Goal: Task Accomplishment & Management: Manage account settings

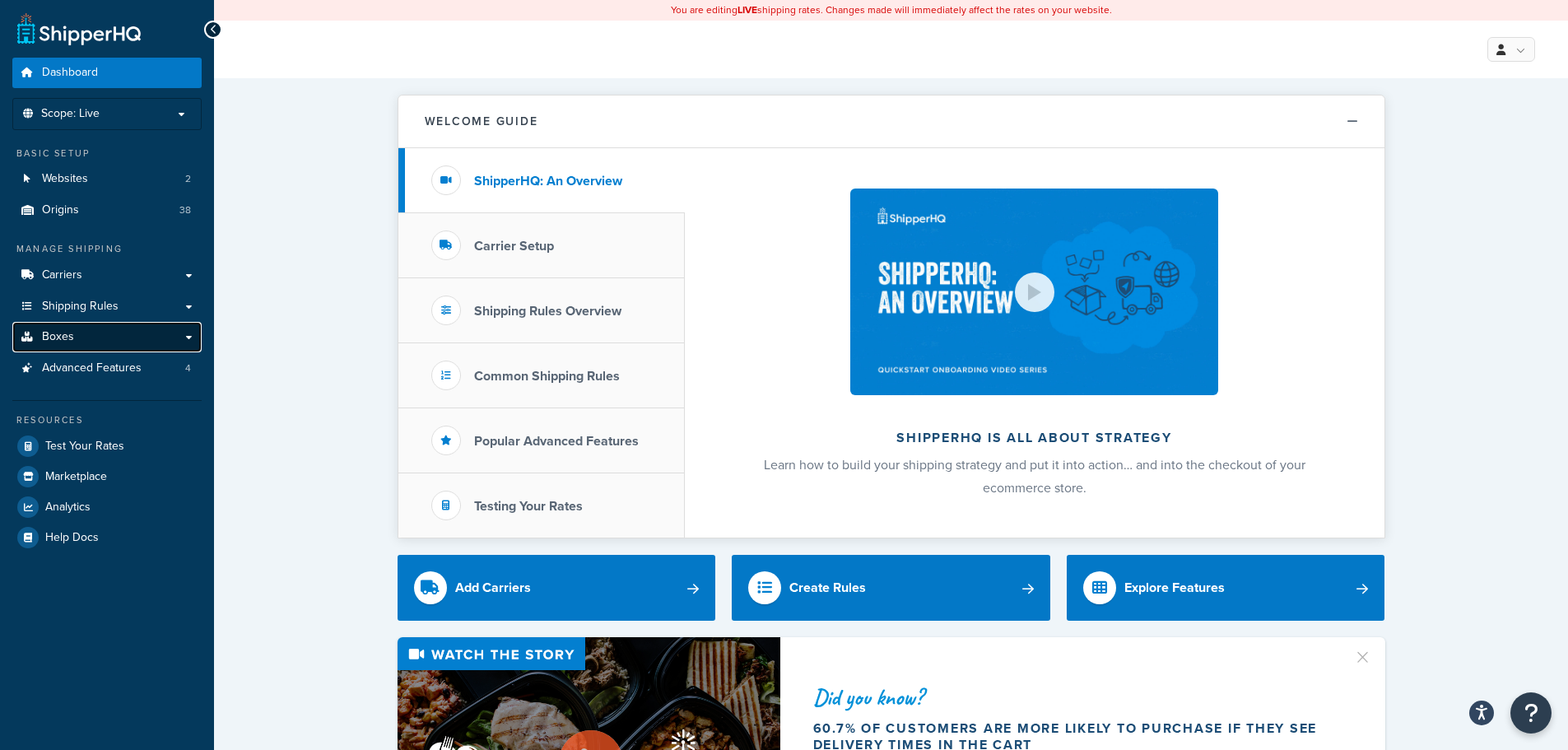
click at [86, 338] on link "Boxes" at bounding box center [106, 337] width 189 height 30
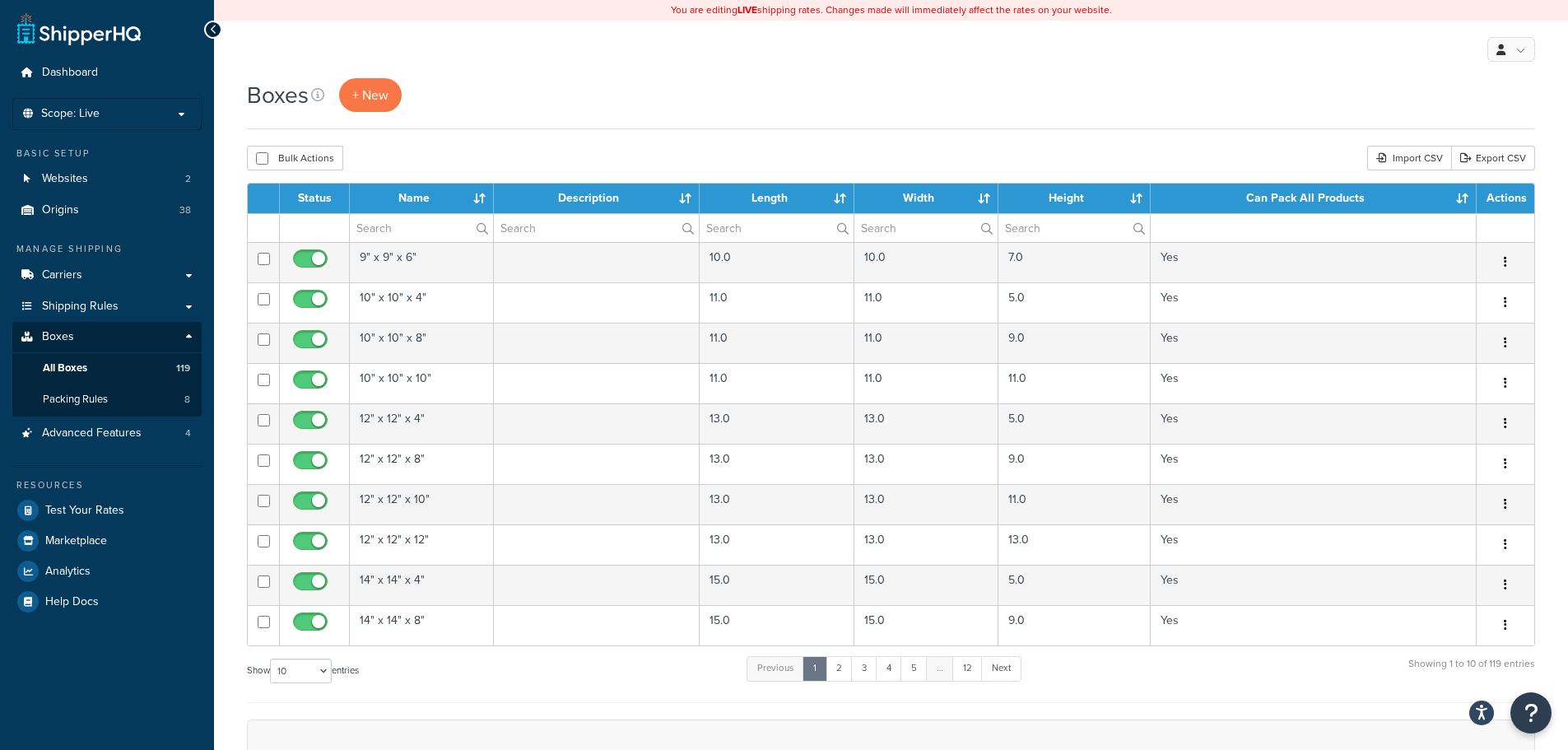
click at [431, 198] on th "Name" at bounding box center [422, 199] width 144 height 30
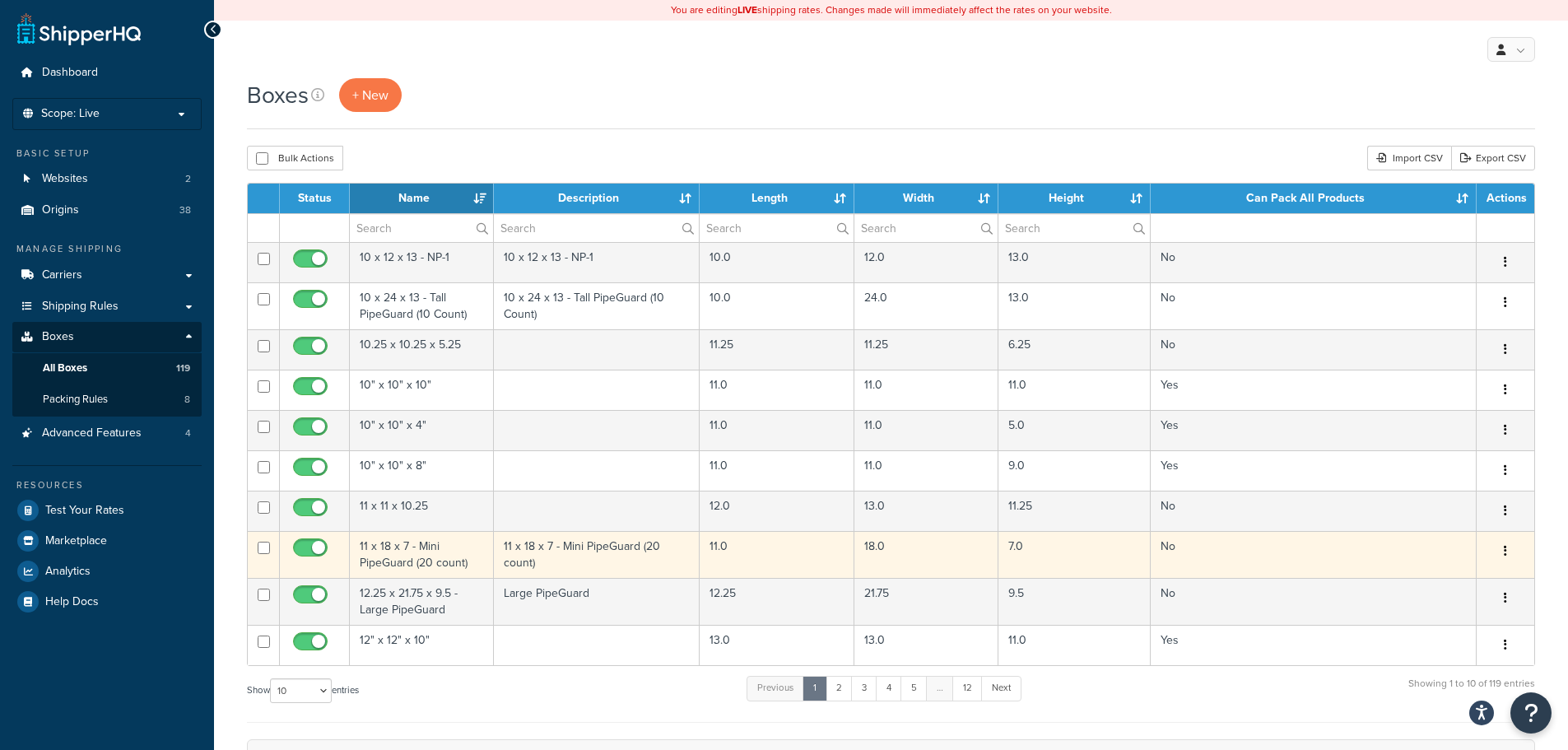
click at [444, 560] on td "11 x 18 x 7 - Mini PipeGuard (20 count)" at bounding box center [422, 554] width 144 height 47
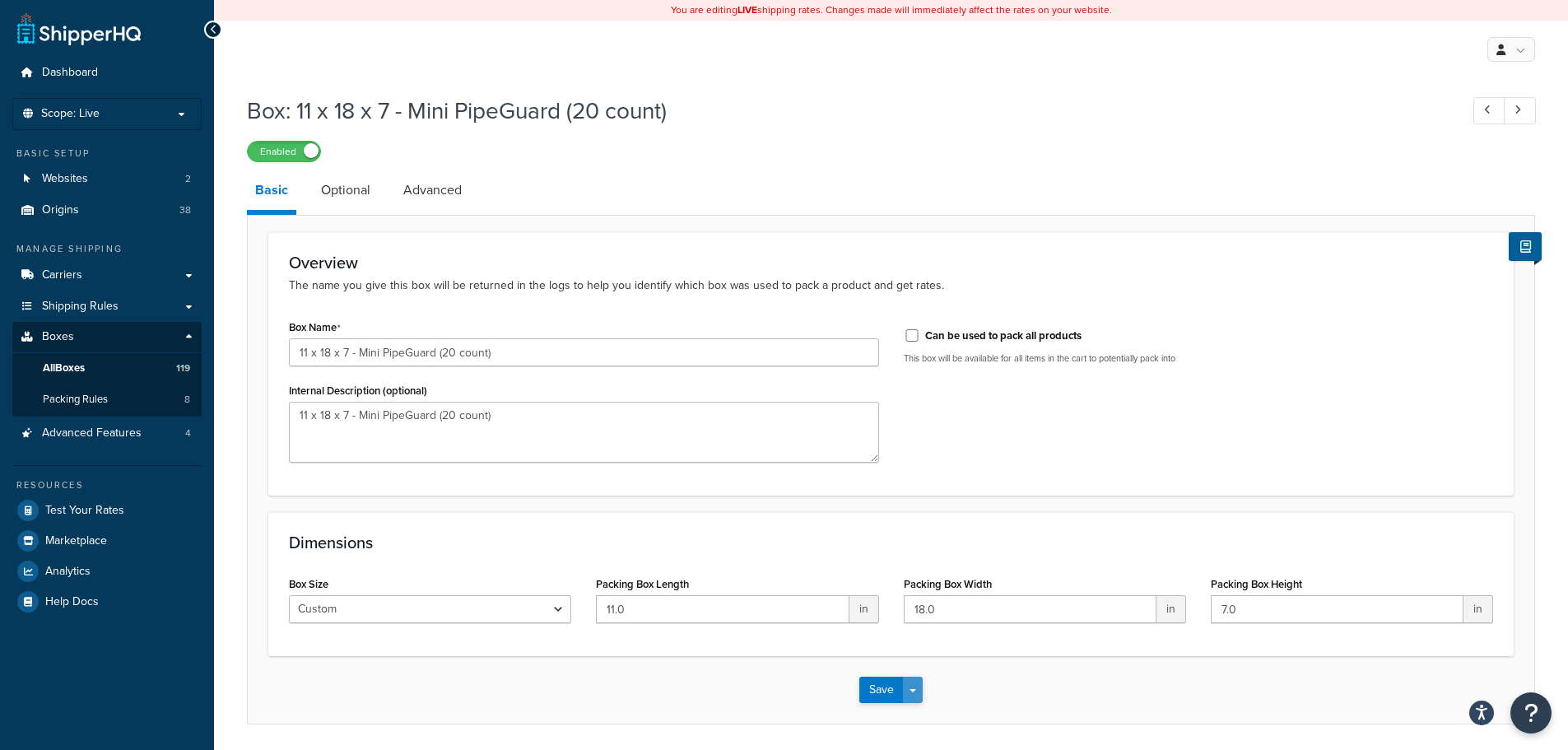
click at [910, 693] on span "button" at bounding box center [912, 691] width 6 height 4
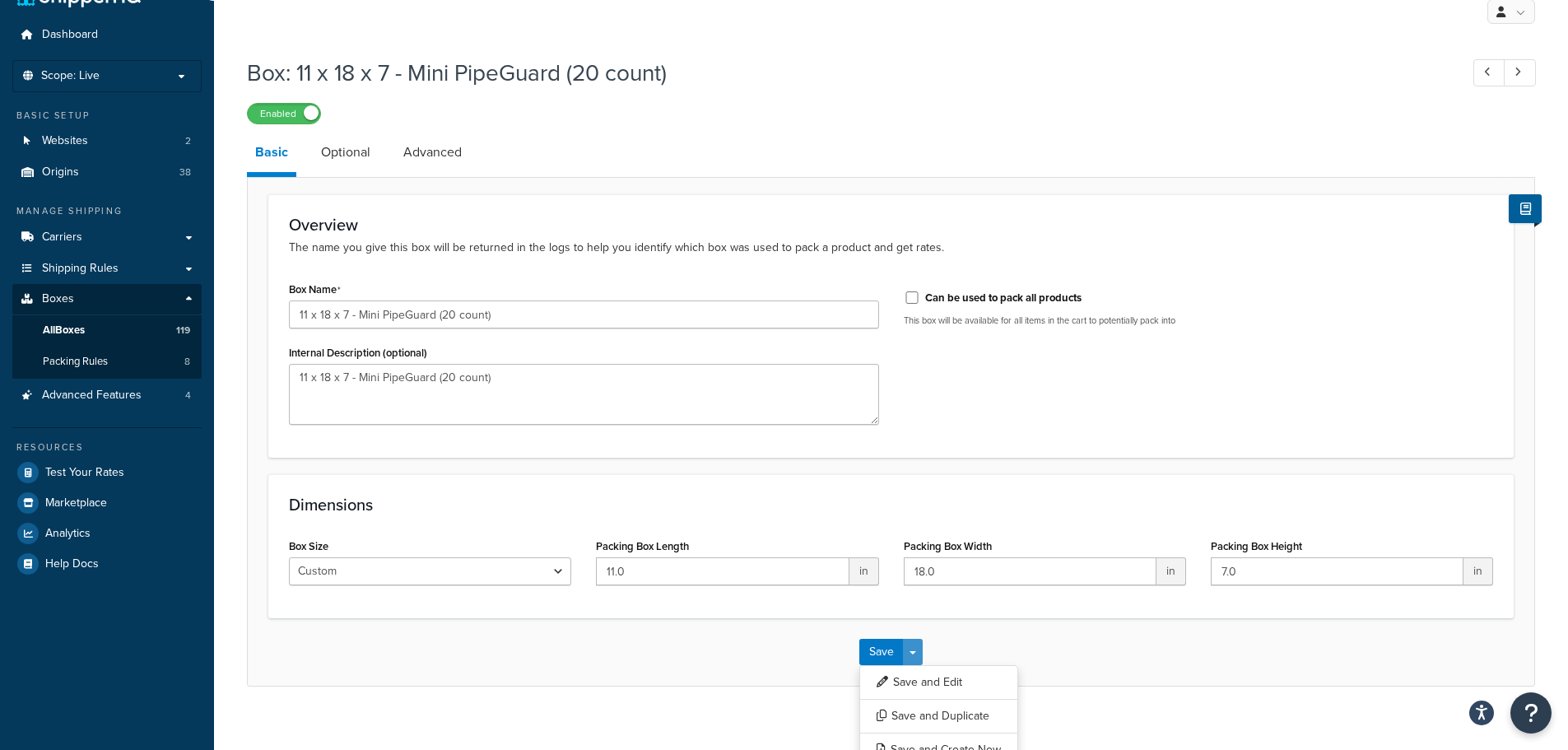
scroll to position [58, 0]
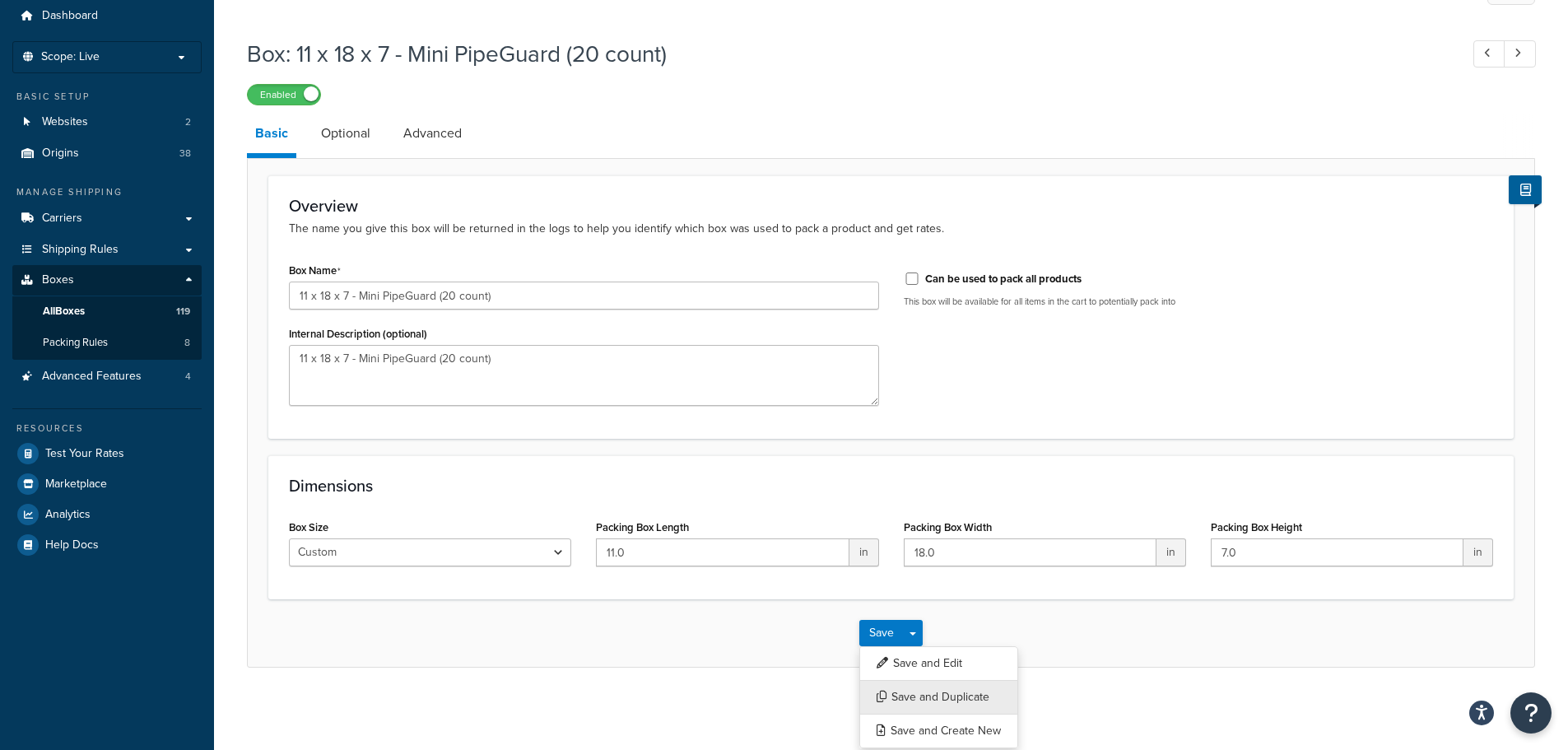
click at [967, 702] on button "Save and Duplicate" at bounding box center [939, 696] width 159 height 34
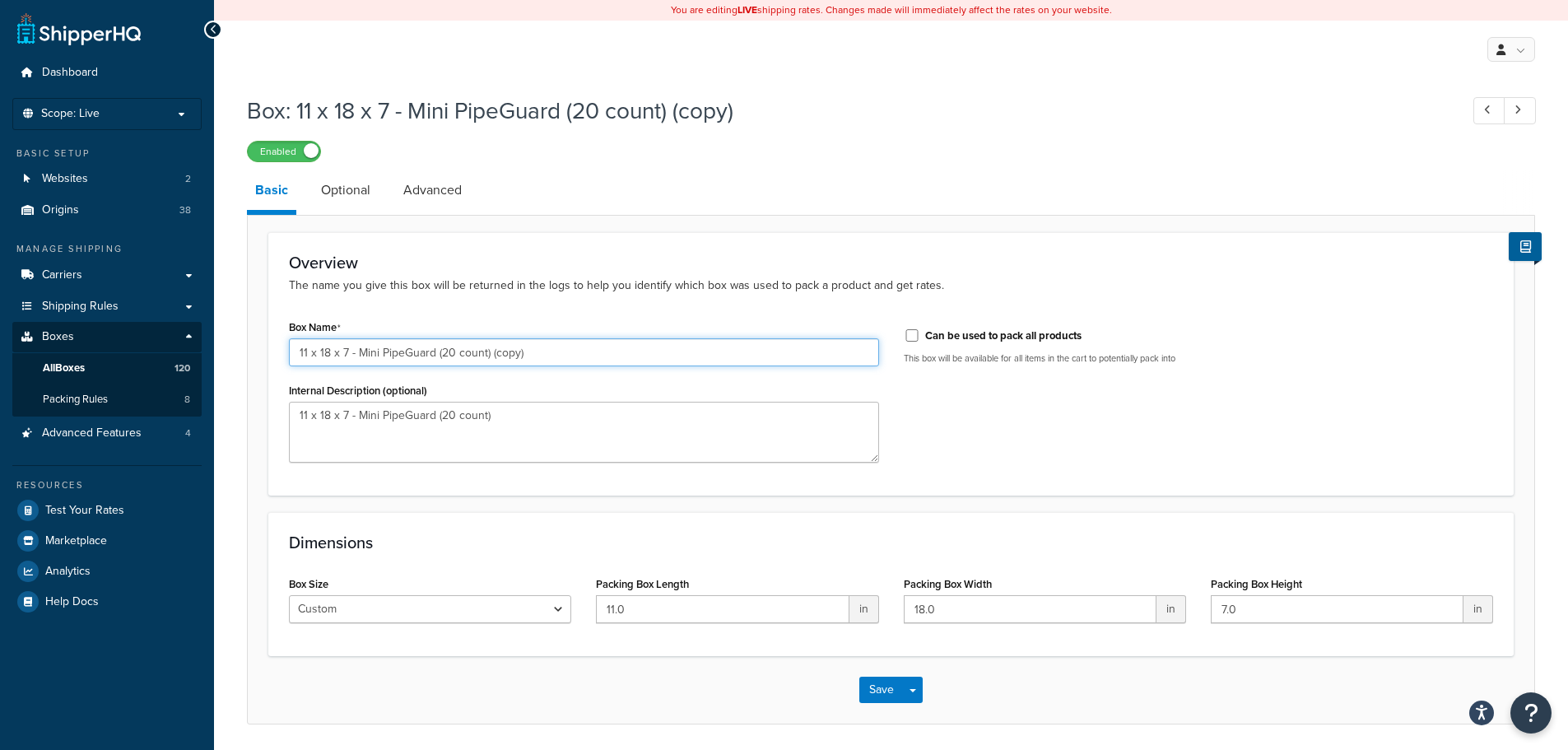
drag, startPoint x: 344, startPoint y: 357, endPoint x: 0, endPoint y: 271, distance: 354.6
click at [0, 271] on div "Dashboard Scope: Live Basic Setup Websites 2 Origins 38 Manage Shipping Carrier…" at bounding box center [784, 404] width 1568 height 807
drag, startPoint x: 356, startPoint y: 357, endPoint x: 431, endPoint y: 362, distance: 75.2
click at [431, 362] on input "11 x 11 x 9 - Mini PipeGuard (20 count) (copy)" at bounding box center [584, 352] width 590 height 28
click at [555, 354] on input "11 x 11 x 9 - DryerWallVent (8 count) (copy)" at bounding box center [584, 352] width 590 height 28
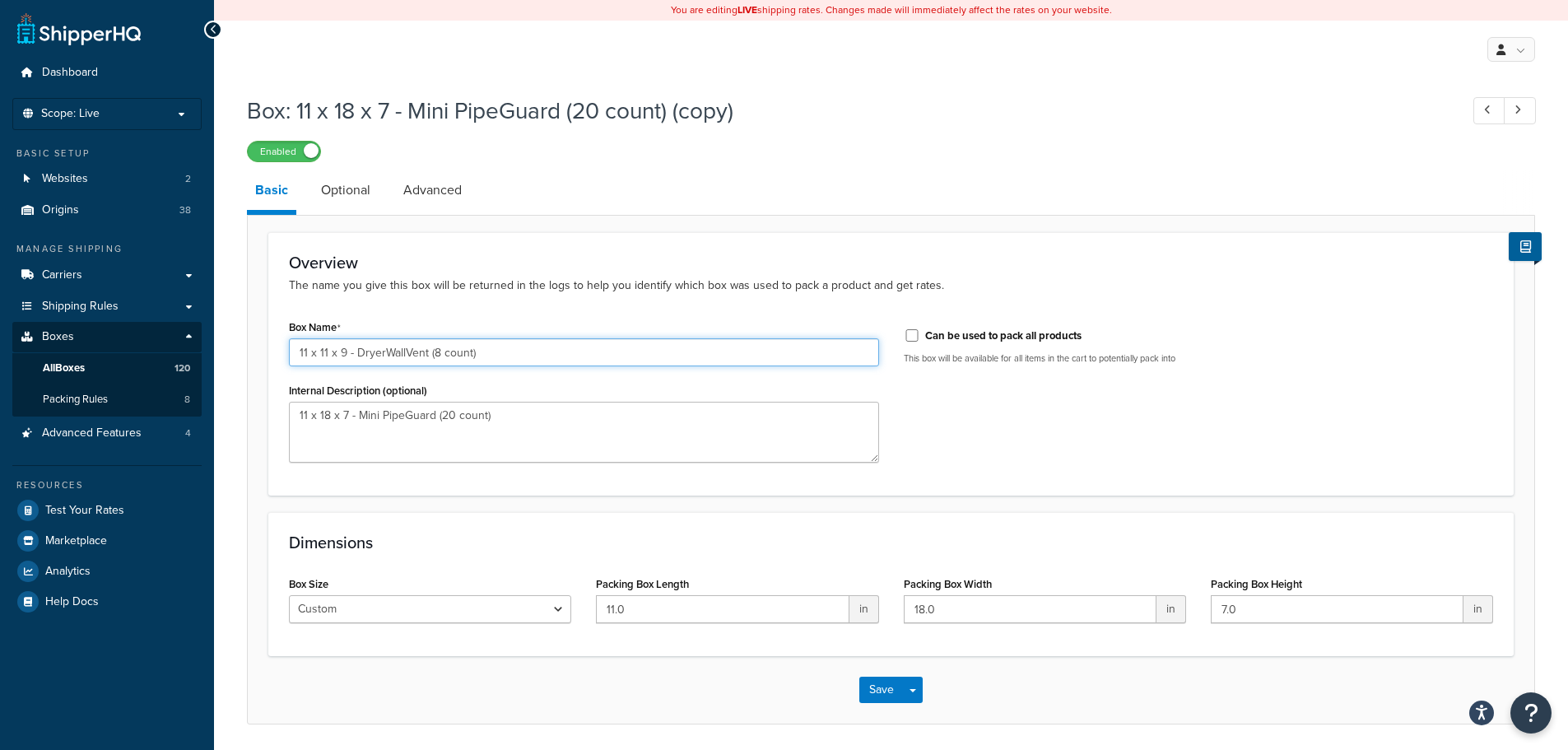
type input "11 x 11 x 9 - DryerWallVent (8 count)"
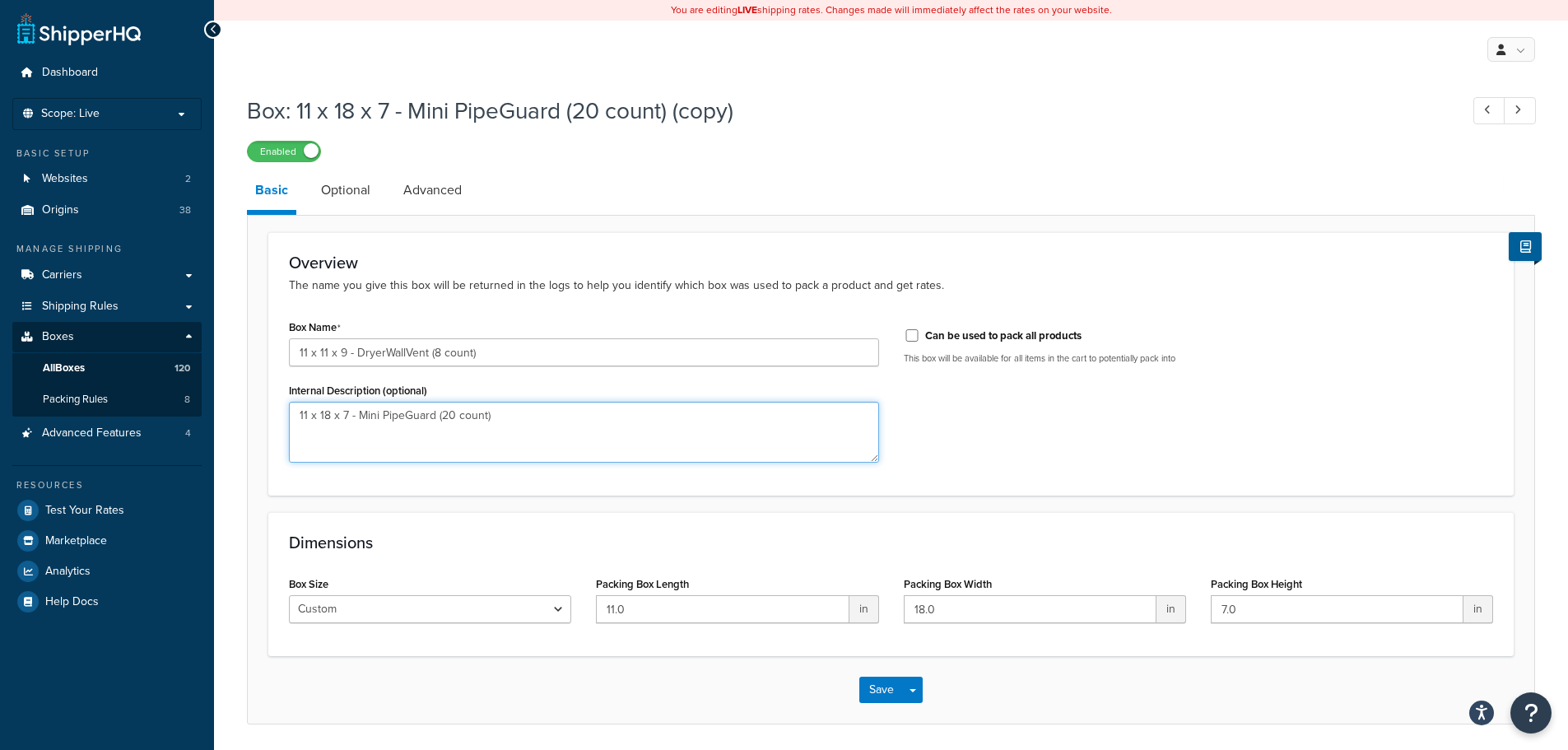
click at [467, 417] on textarea "11 x 18 x 7 - Mini PipeGuard (20 count)" at bounding box center [584, 432] width 590 height 61
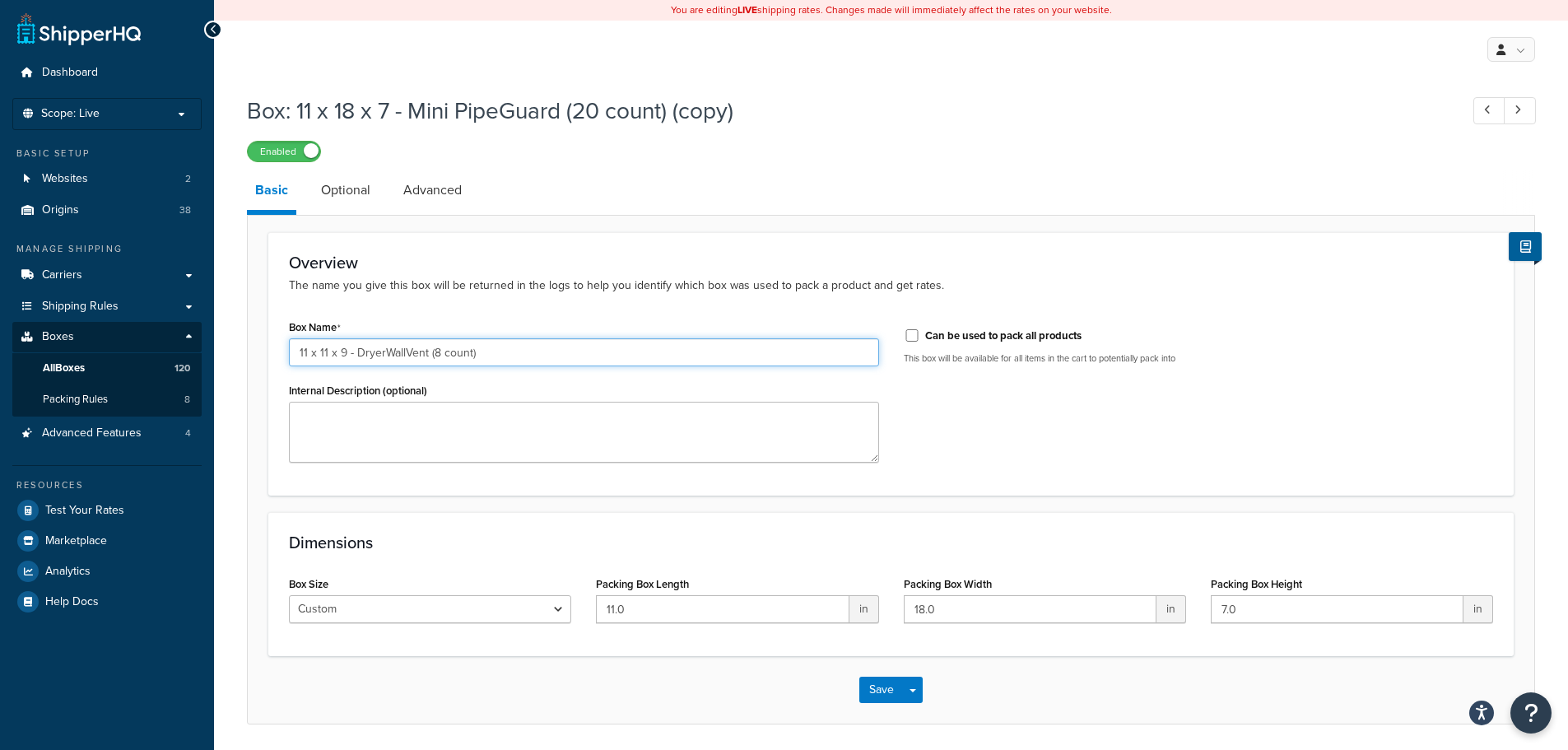
click at [426, 348] on input "11 x 11 x 9 - DryerWallVent (8 count)" at bounding box center [584, 352] width 590 height 28
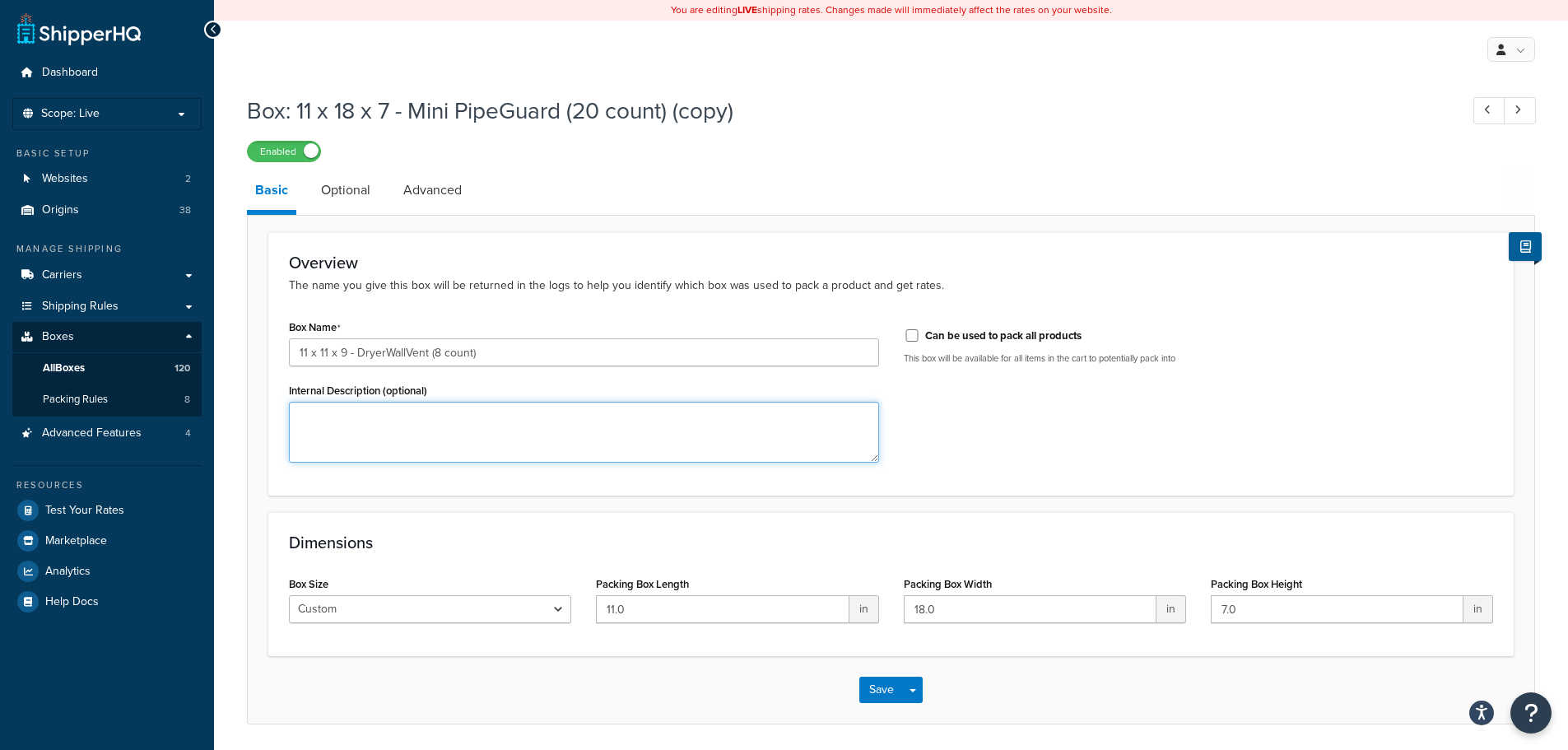
paste textarea "11 x 11 x 9 - DryerWallVent (8 count)"
type textarea "11 x 11 x 9 - DryerWallVent (8 count)"
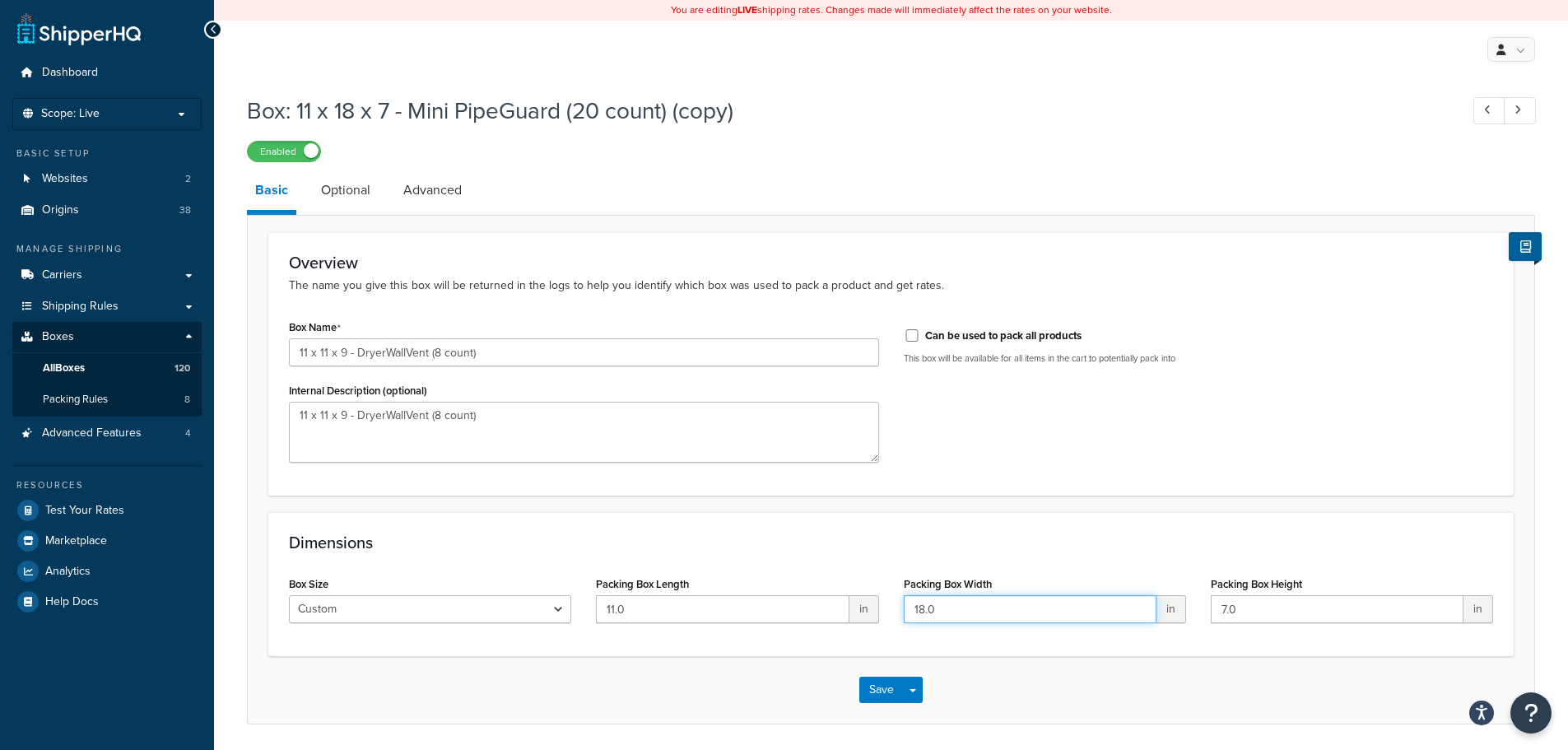
drag, startPoint x: 950, startPoint y: 607, endPoint x: 671, endPoint y: 588, distance: 279.6
click at [671, 588] on div "Box Size Custom USPS Small Flat Box USPS Medium Flat Box USPS Large Flat Box US…" at bounding box center [891, 604] width 1229 height 64
type input "11"
drag, startPoint x: 1208, startPoint y: 609, endPoint x: 914, endPoint y: 579, distance: 295.5
click at [914, 577] on div "Box Size Custom USPS Small Flat Box USPS Medium Flat Box USPS Large Flat Box US…" at bounding box center [891, 604] width 1229 height 64
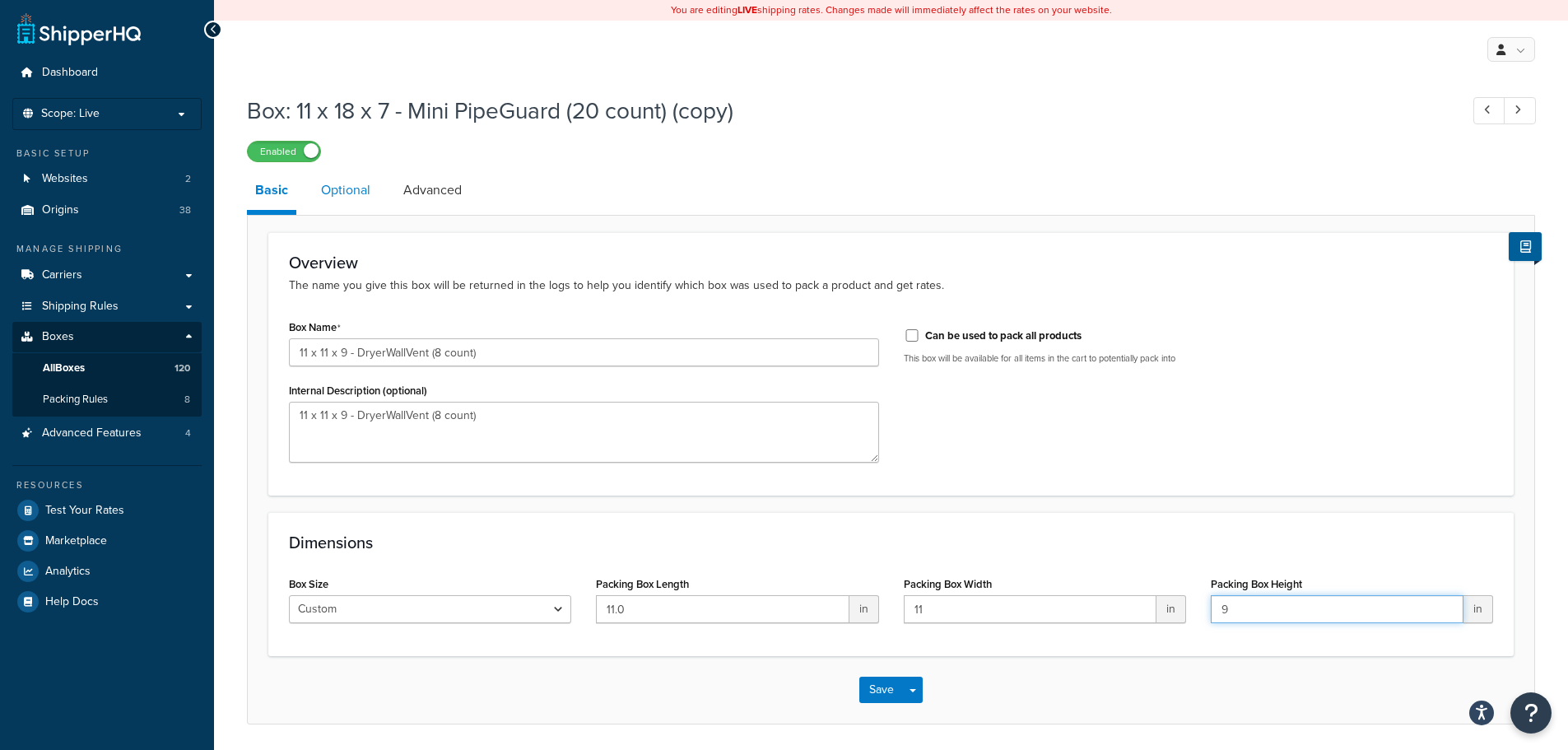
type input "9"
click at [341, 186] on link "Optional" at bounding box center [345, 190] width 66 height 40
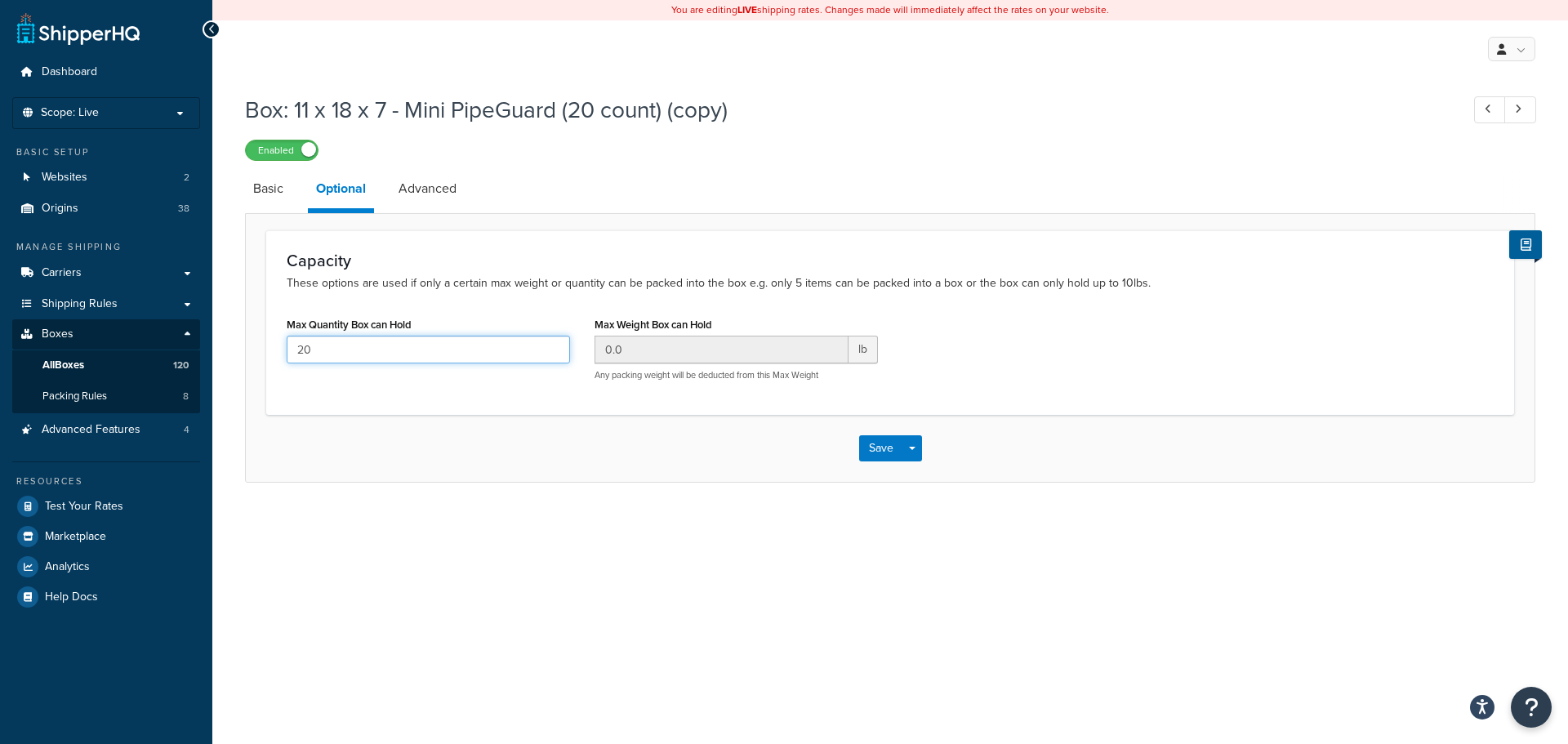
drag, startPoint x: 332, startPoint y: 349, endPoint x: 0, endPoint y: 287, distance: 337.7
click at [0, 287] on div "Dashboard Scope: Live Basic Setup Websites 2 Origins 38 Manage Shipping Carrier…" at bounding box center [784, 372] width 1568 height 744
type input "8"
click at [429, 187] on link "Advanced" at bounding box center [427, 189] width 74 height 39
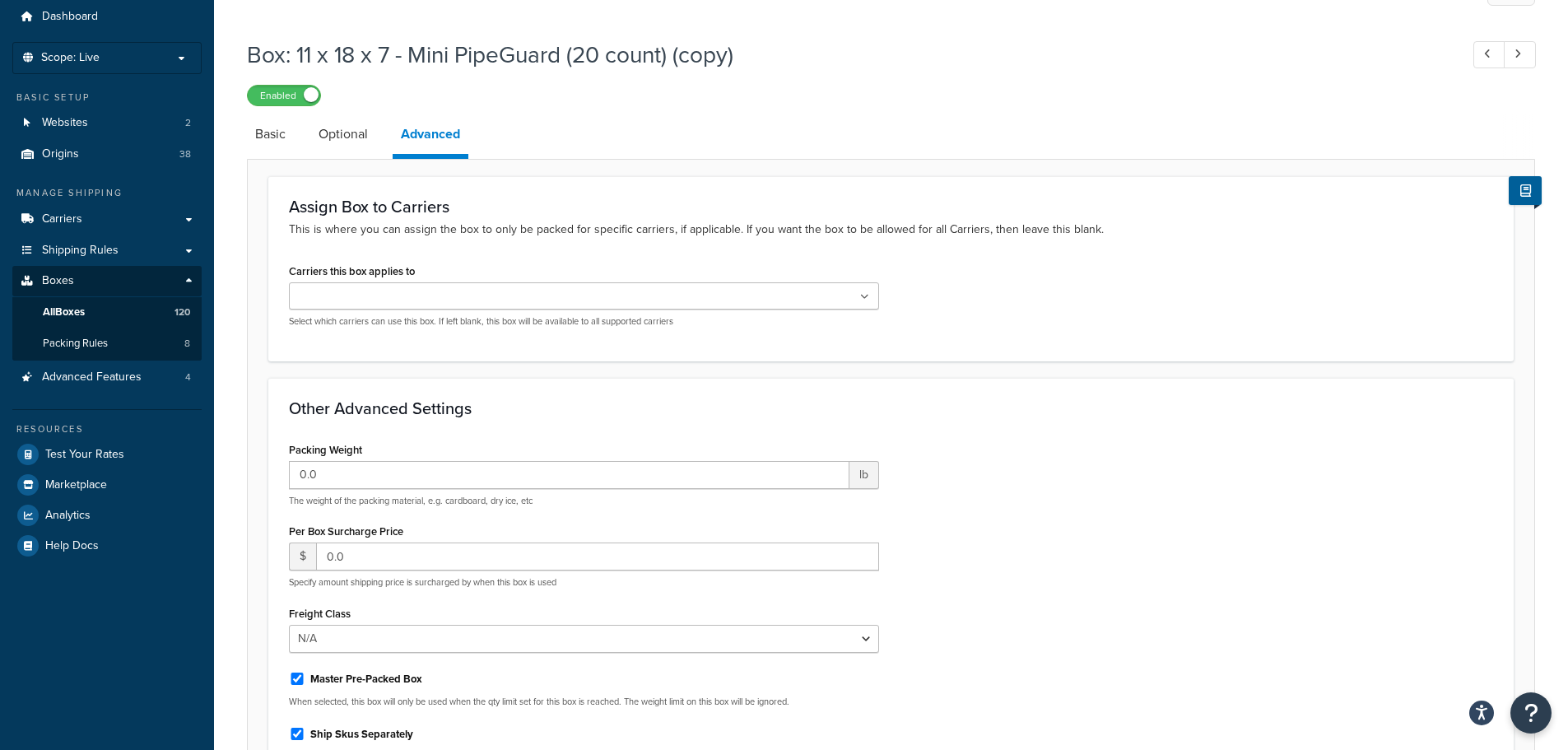
scroll to position [255, 0]
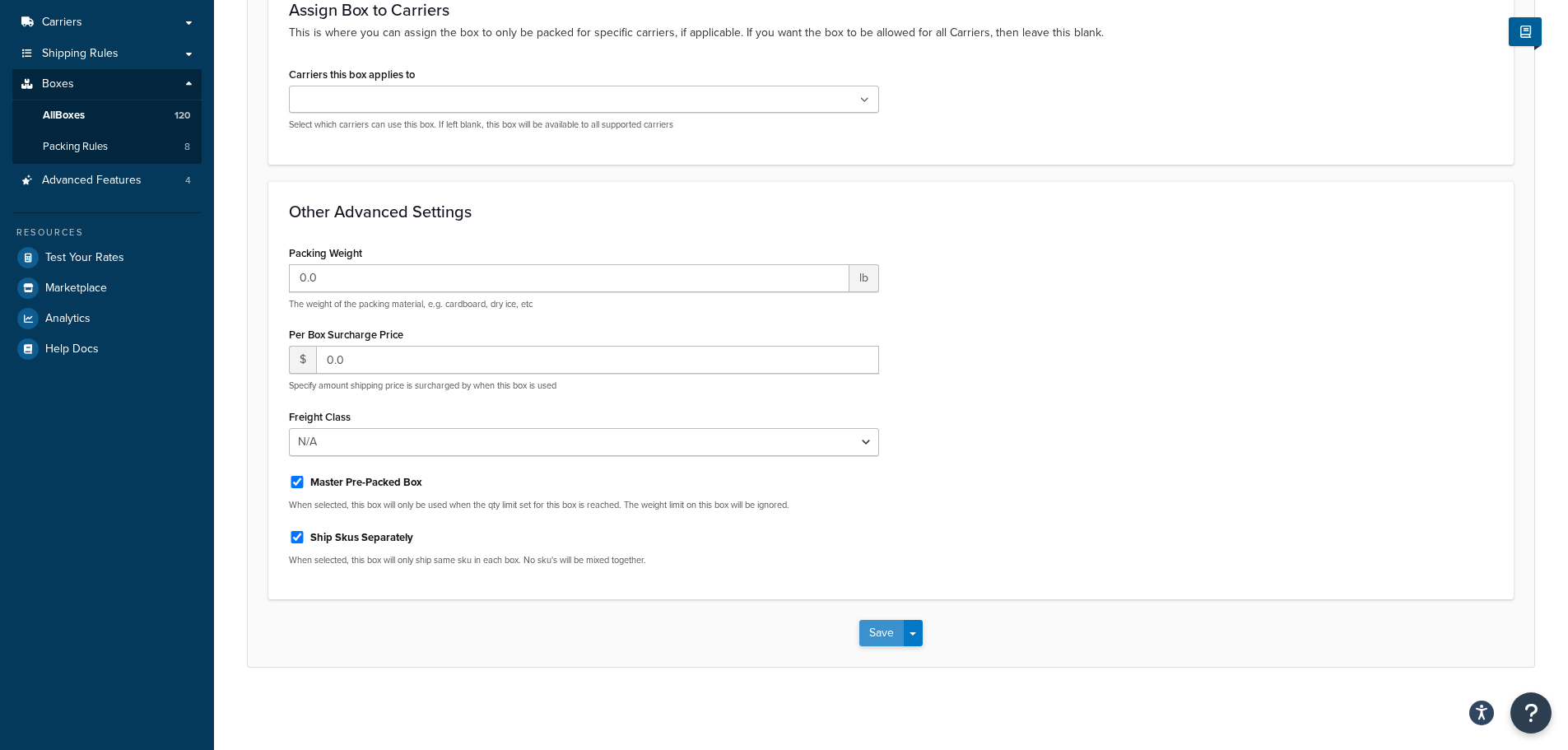
click at [880, 630] on button "Save" at bounding box center [882, 633] width 44 height 27
